Goal: Information Seeking & Learning: Learn about a topic

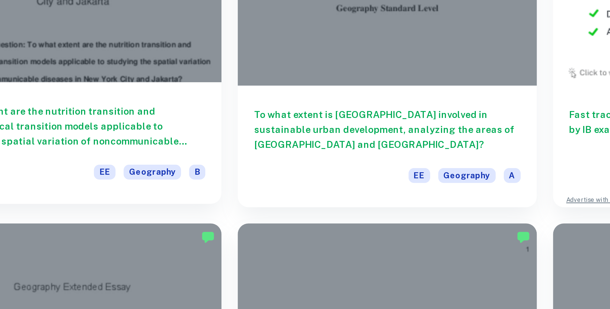
scroll to position [93, 0]
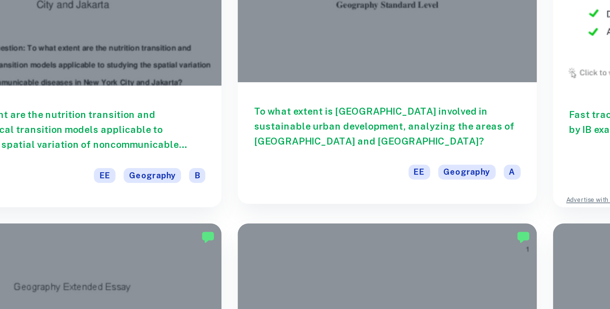
click at [261, 234] on h6 "To what extent is [GEOGRAPHIC_DATA] involved in sustainable urban development, …" at bounding box center [284, 234] width 109 height 18
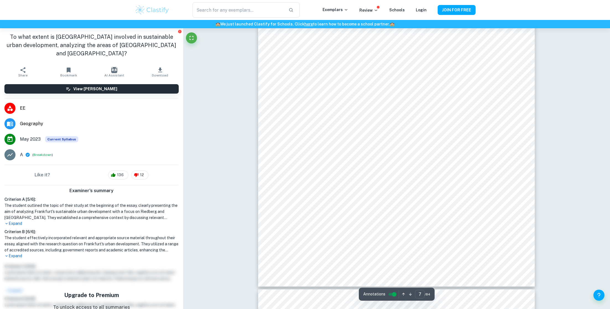
scroll to position [2598, 0]
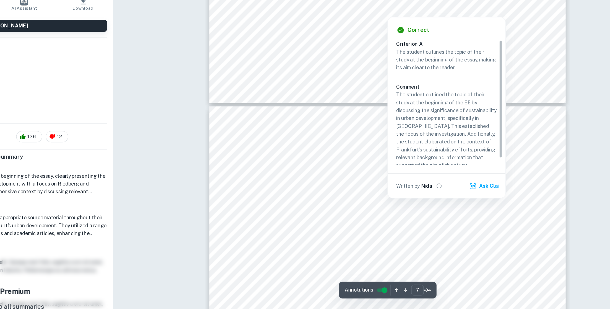
type input "8"
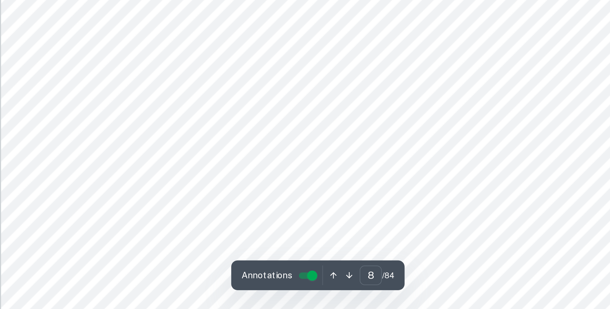
scroll to position [2790, 0]
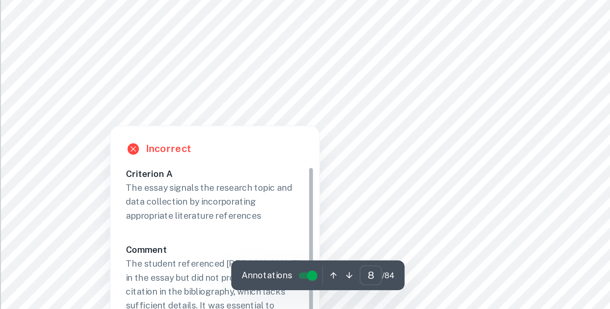
click at [347, 211] on div at bounding box center [397, 211] width 210 height 19
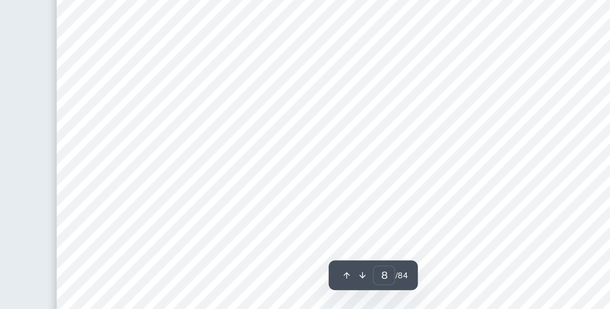
scroll to position [2790, 0]
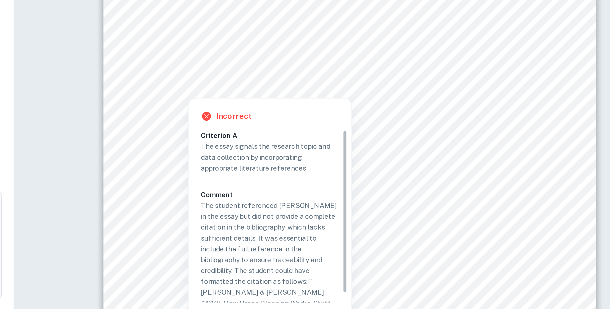
click at [486, 121] on div at bounding box center [421, 122] width 210 height 19
click at [483, 111] on div at bounding box center [502, 113] width 48 height 13
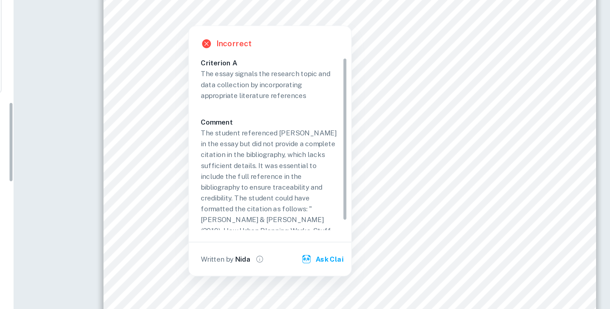
scroll to position [806, 0]
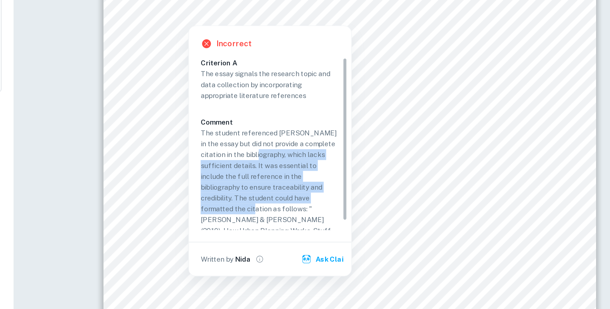
drag, startPoint x: 372, startPoint y: 246, endPoint x: 376, endPoint y: 211, distance: 35.3
click at [376, 211] on p "The student referenced [PERSON_NAME] in the essay but did not provide a complet…" at bounding box center [376, 231] width 78 height 67
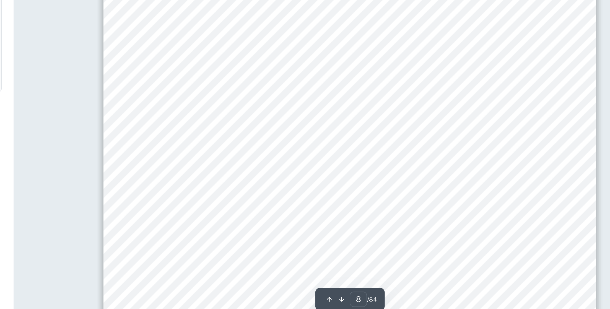
scroll to position [730, 0]
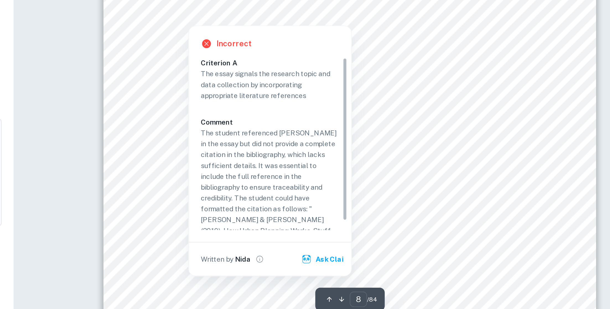
click at [331, 133] on div at bounding box center [330, 132] width 28 height 13
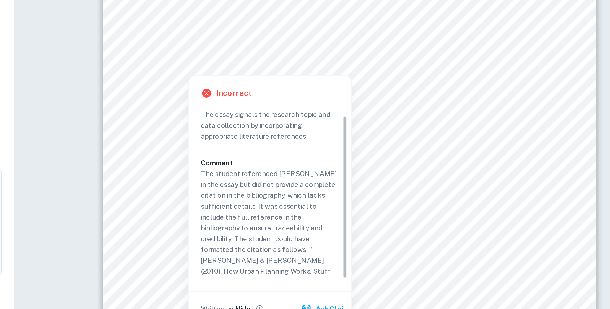
scroll to position [0, 0]
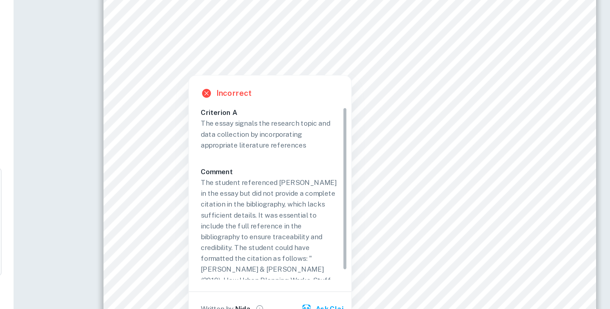
drag, startPoint x: 419, startPoint y: 184, endPoint x: 416, endPoint y: 174, distance: 10.8
click at [416, 174] on div "Criterion A The essay signals the research topic and data collection by incorpo…" at bounding box center [378, 206] width 83 height 97
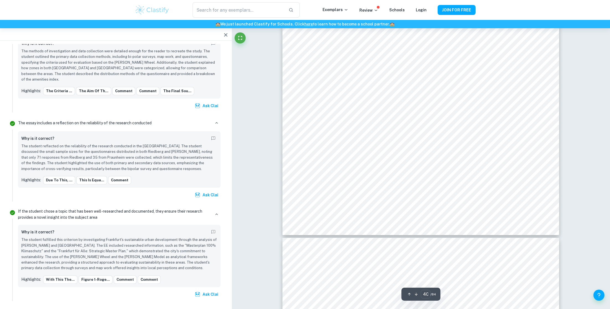
scroll to position [15803, 0]
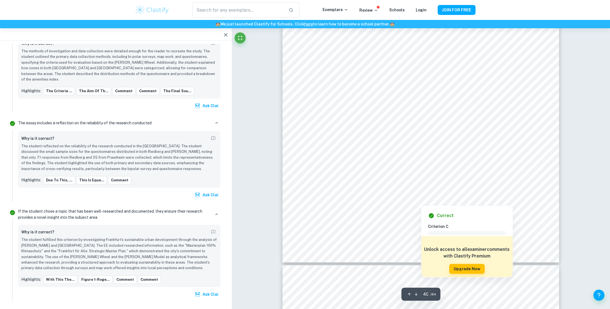
click at [392, 195] on div at bounding box center [421, 197] width 210 height 13
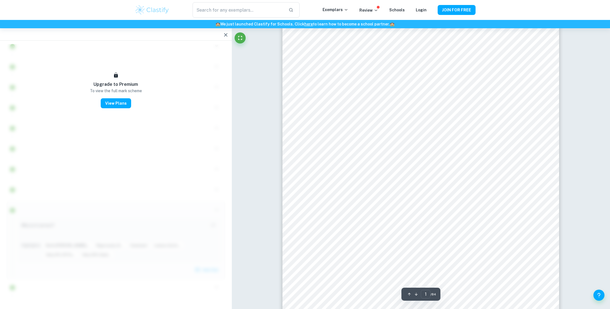
scroll to position [59, 0]
click at [418, 207] on div at bounding box center [420, 210] width 203 height 26
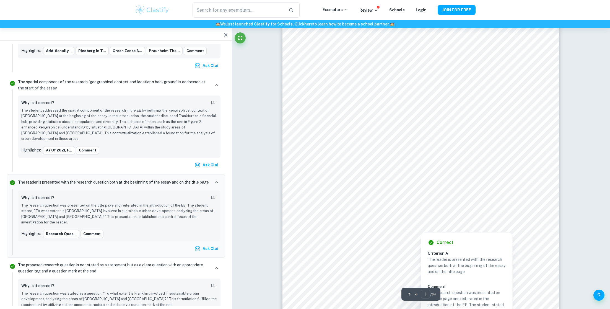
click at [390, 206] on div at bounding box center [420, 210] width 203 height 26
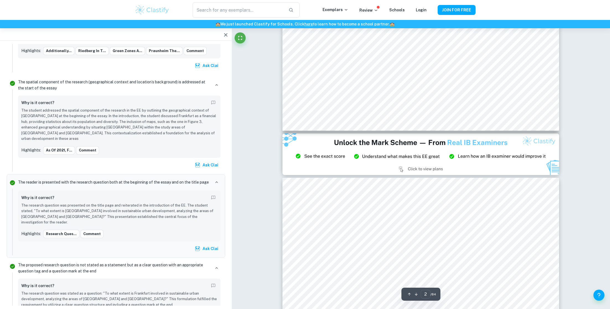
scroll to position [249, 0]
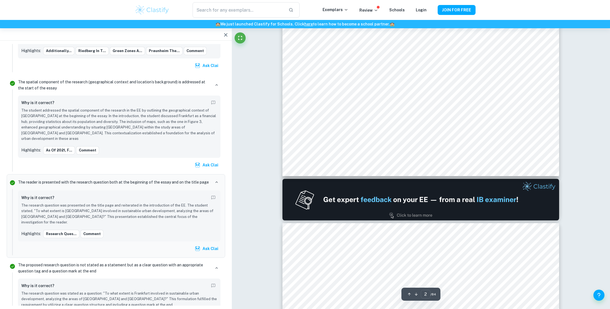
type input "1"
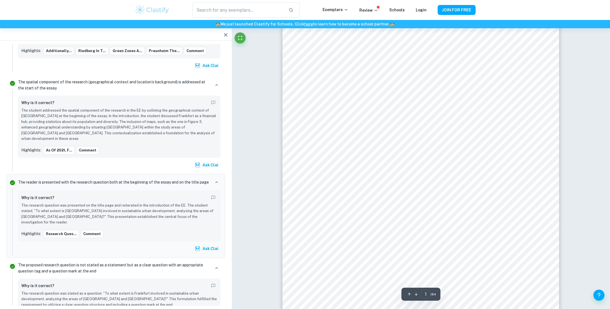
scroll to position [96, 0]
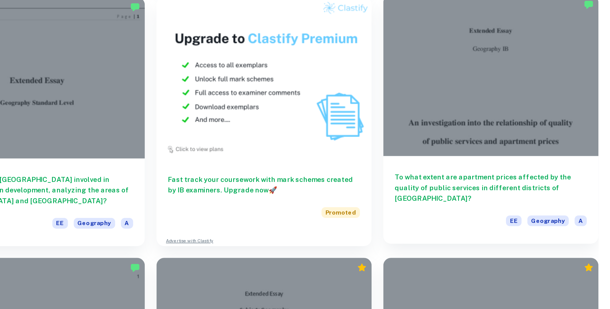
scroll to position [151, 0]
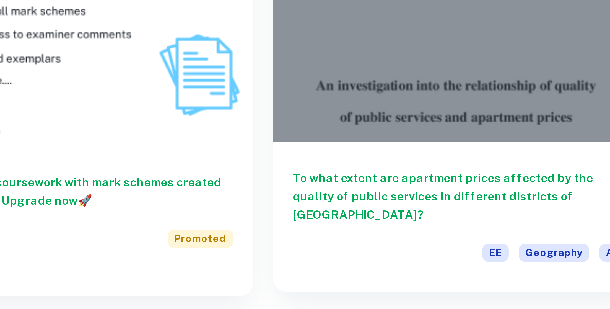
click at [560, 170] on h6 "To what extent are apartment prices affected by the quality of public services …" at bounding box center [542, 175] width 109 height 18
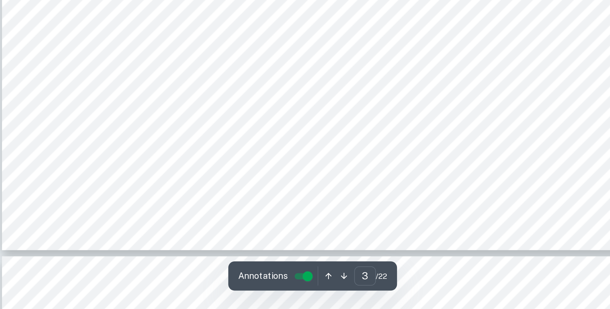
scroll to position [1020, 0]
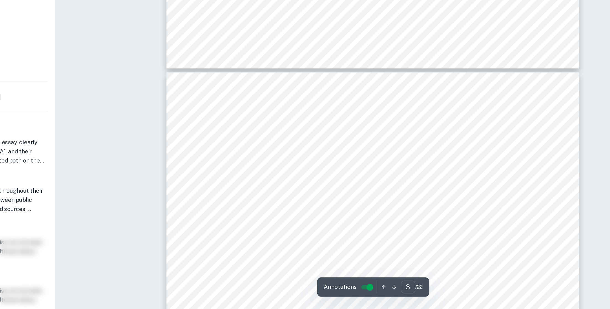
type input "4"
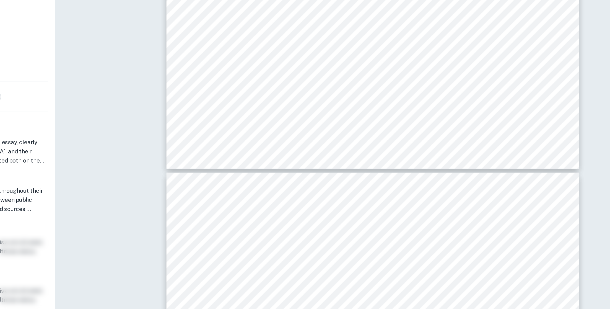
scroll to position [1482, 0]
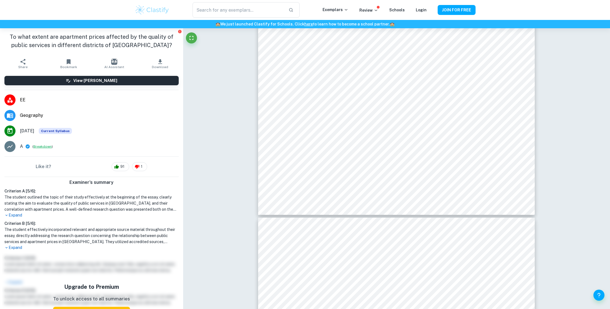
click at [39, 145] on button "Breakdown" at bounding box center [42, 146] width 18 height 5
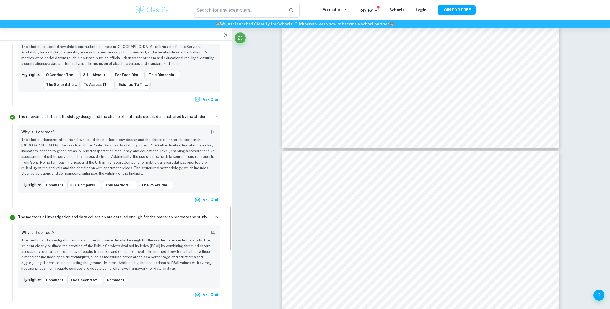
scroll to position [1295, 0]
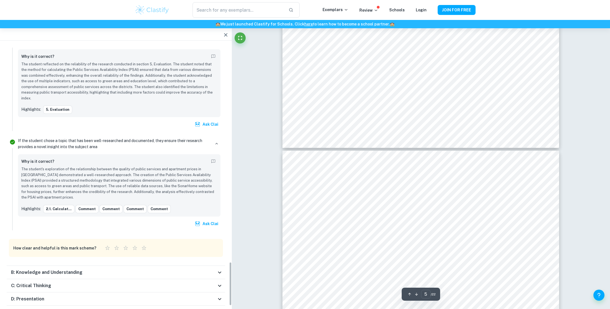
click at [174, 279] on div "C: Critical Thinking" at bounding box center [116, 285] width 219 height 13
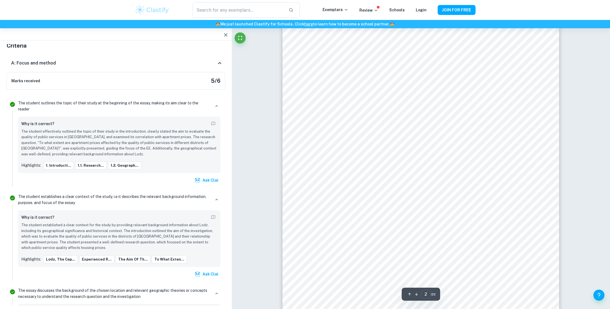
scroll to position [154, 0]
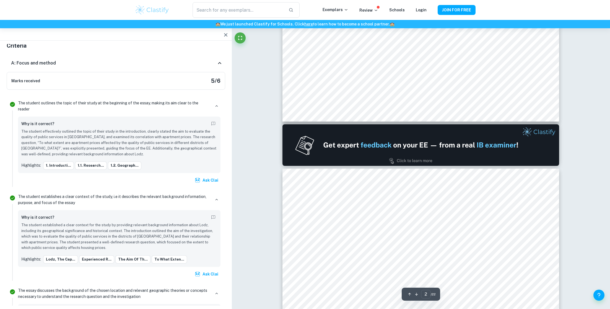
type input "1"
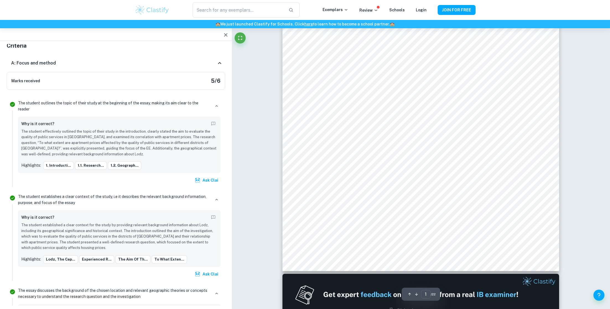
scroll to position [0, 0]
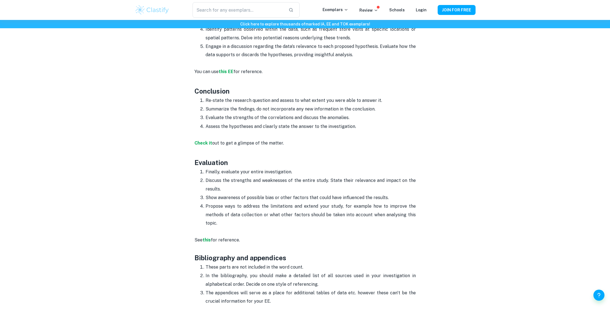
scroll to position [816, 0]
